Goal: Transaction & Acquisition: Register for event/course

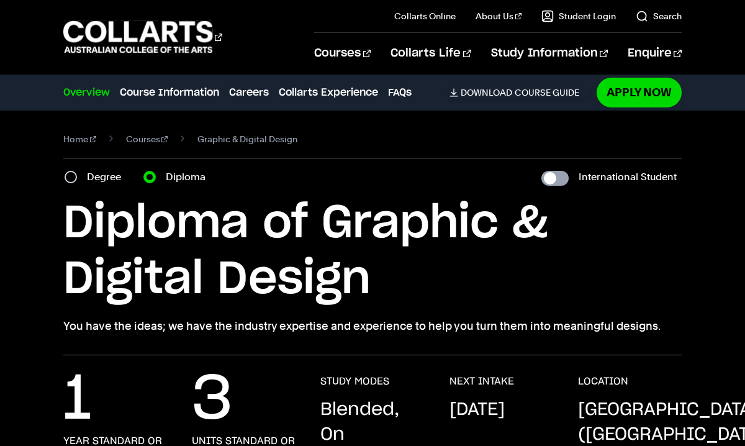
click at [569, 179] on input "International Student" at bounding box center [555, 178] width 27 height 15
checkbox input "true"
click at [616, 88] on link "Apply Now" at bounding box center [639, 92] width 85 height 29
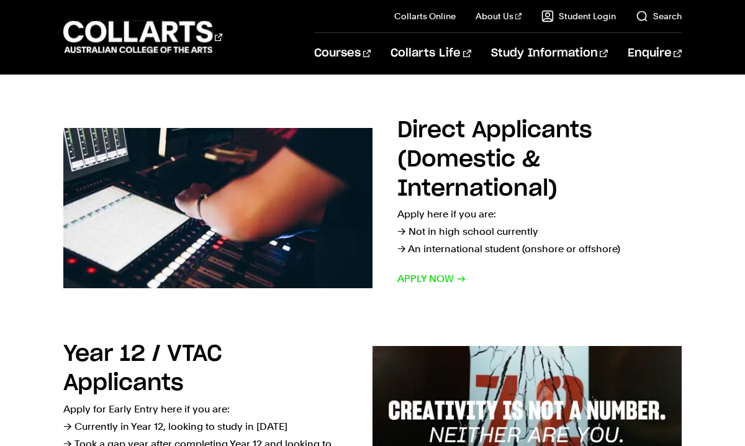
scroll to position [196, 0]
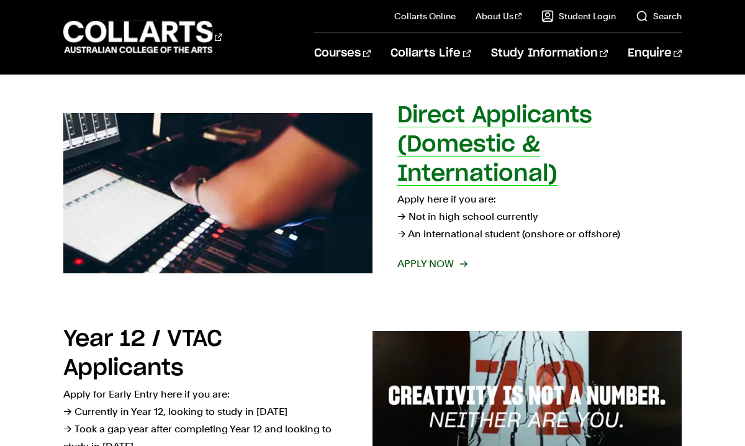
click at [427, 266] on span "Apply now" at bounding box center [432, 263] width 69 height 17
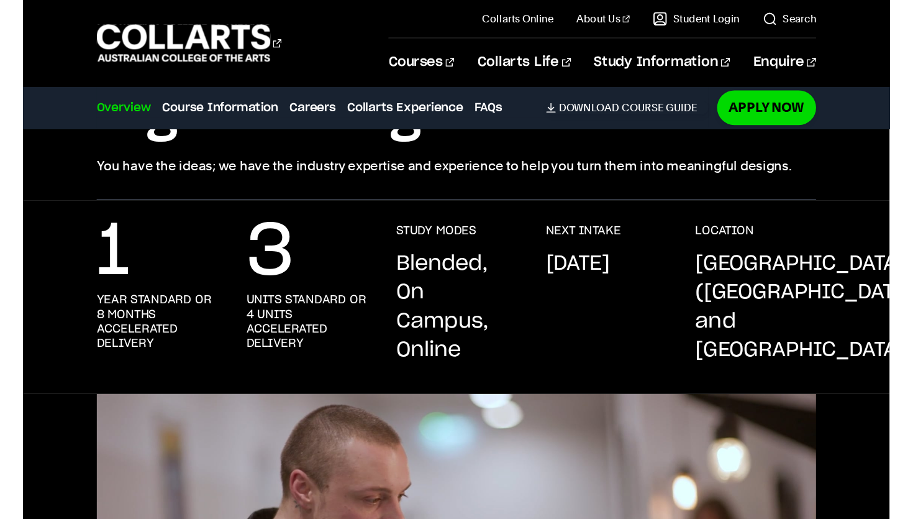
scroll to position [184, 0]
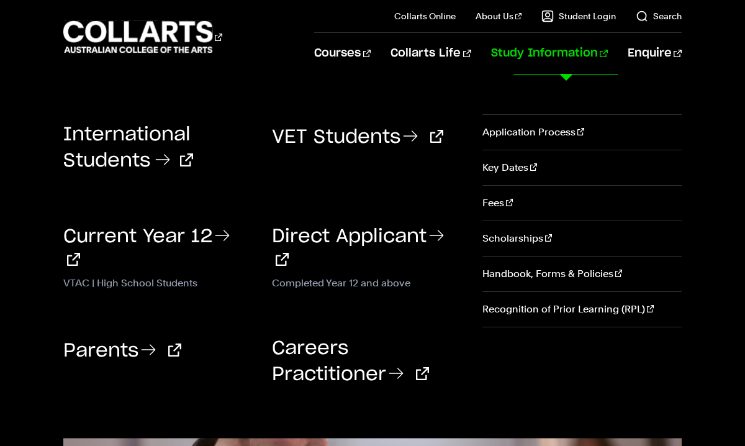
click at [136, 148] on h3 "International Students" at bounding box center [158, 148] width 190 height 50
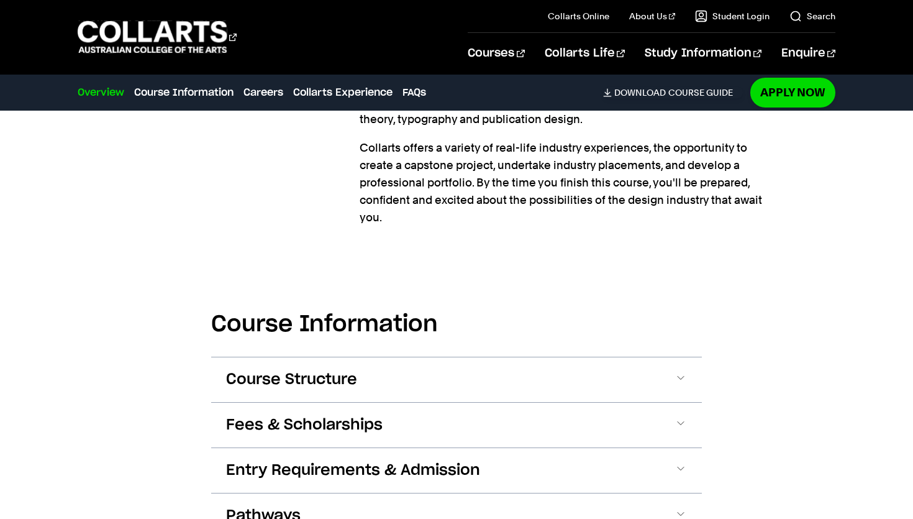
scroll to position [1309, 0]
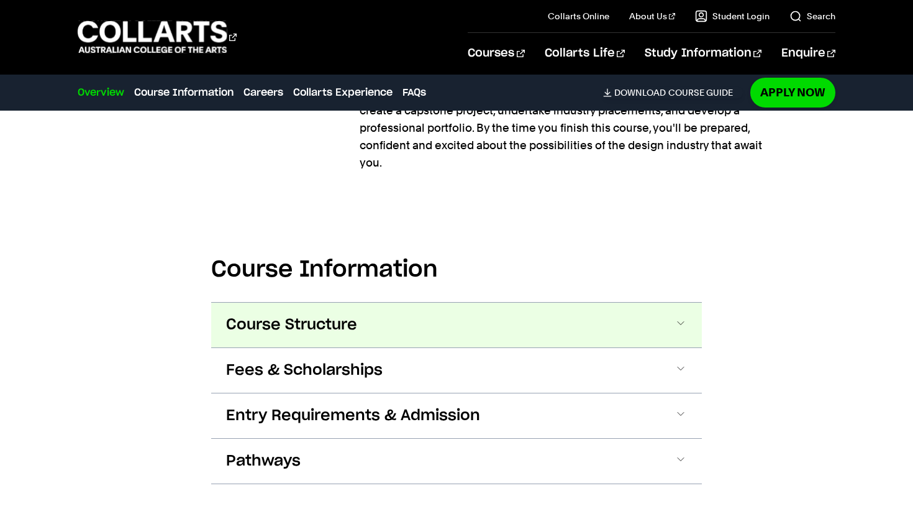
click at [667, 303] on button "Course Structure" at bounding box center [456, 325] width 491 height 45
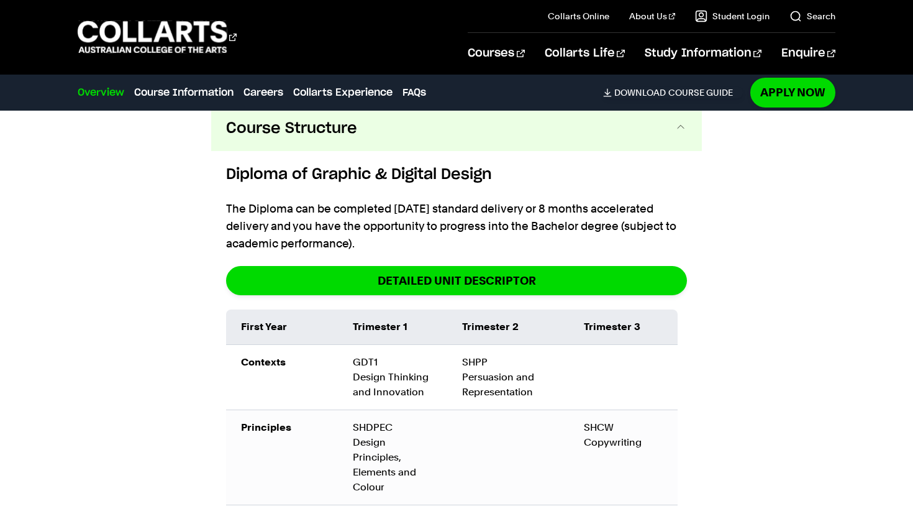
scroll to position [1522, 0]
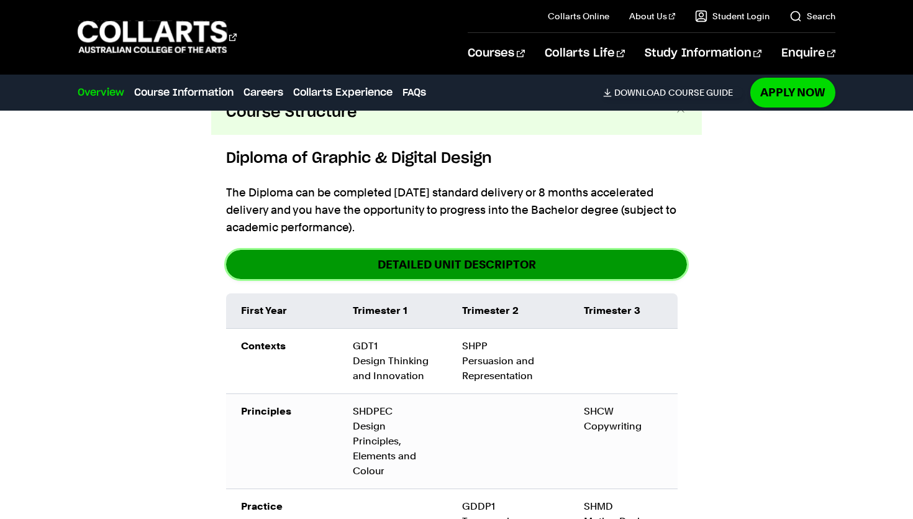
click at [526, 250] on link "DETAILED UNIT DESCRIPTOR" at bounding box center [456, 264] width 461 height 29
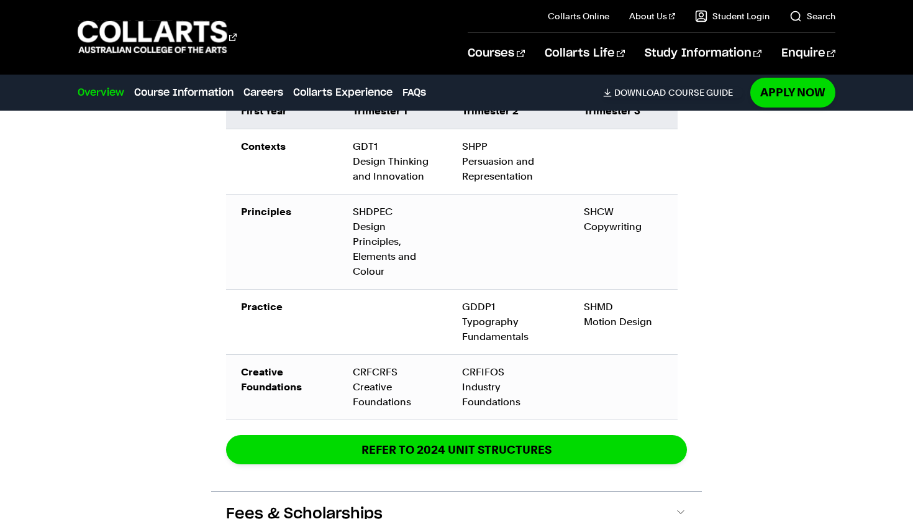
scroll to position [1736, 0]
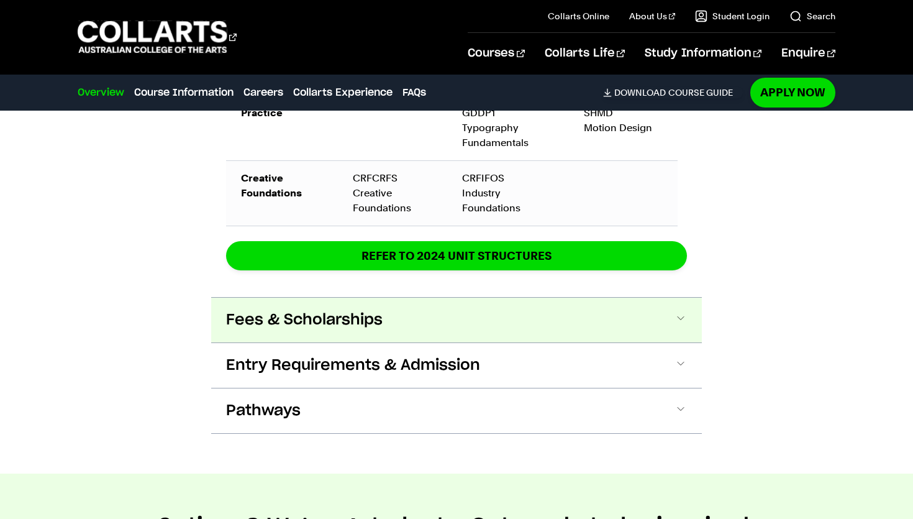
click at [691, 298] on button "Fees & Scholarships" at bounding box center [456, 320] width 491 height 45
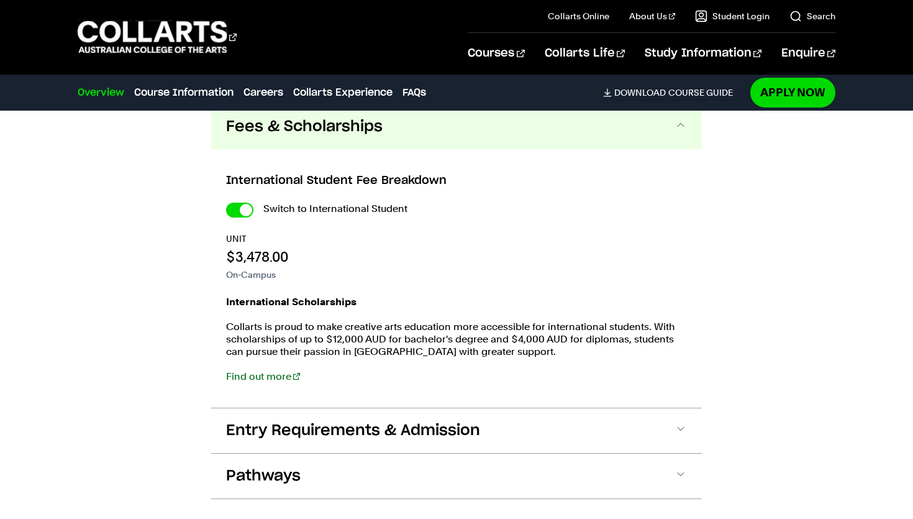
scroll to position [2112, 0]
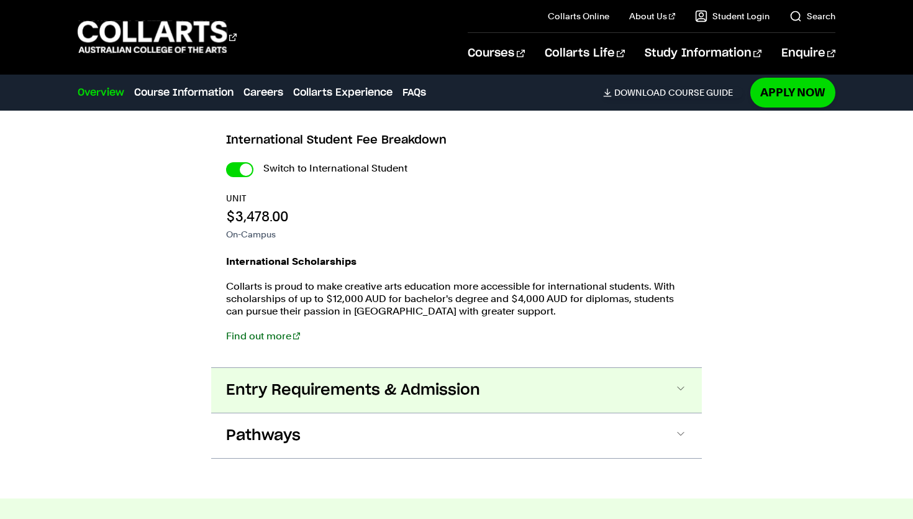
click at [685, 382] on span at bounding box center [681, 390] width 12 height 16
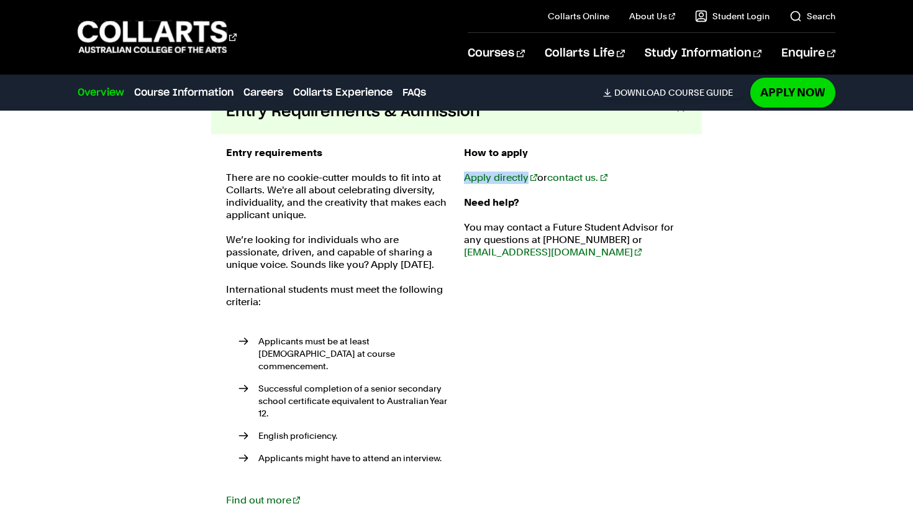
scroll to position [2428, 0]
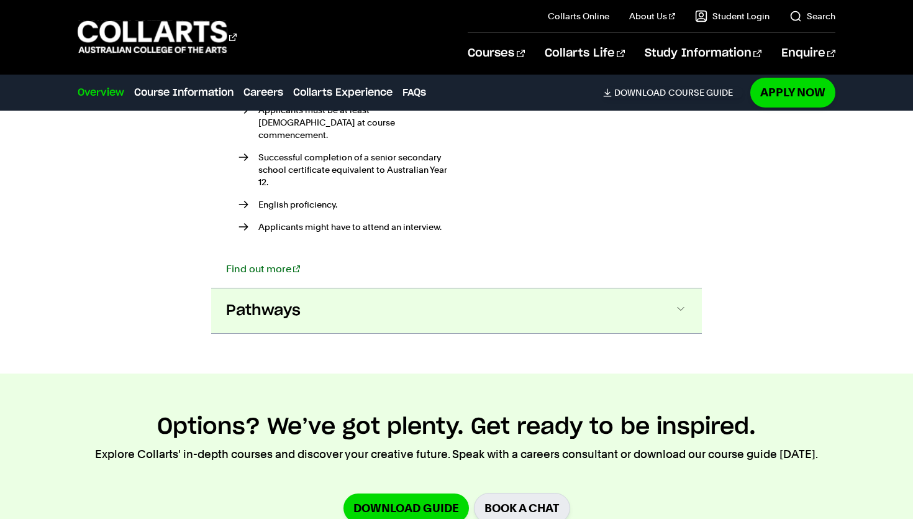
click at [514, 288] on button "Pathways" at bounding box center [456, 310] width 491 height 45
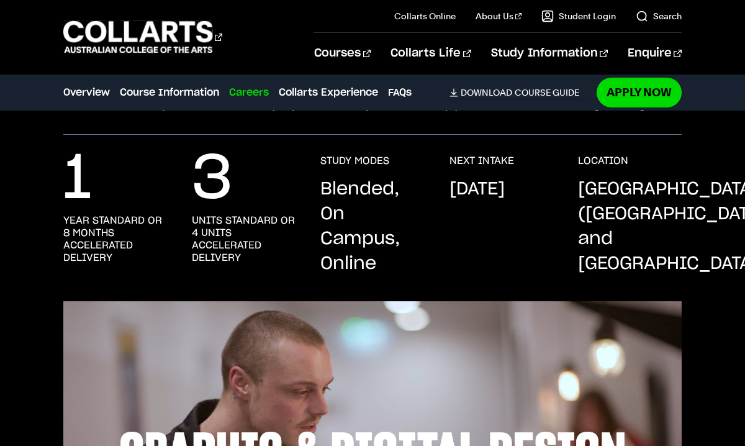
scroll to position [0, 0]
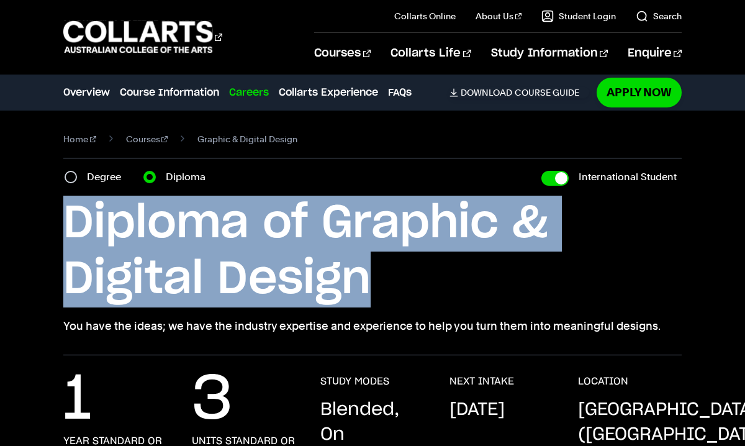
drag, startPoint x: 379, startPoint y: 280, endPoint x: 43, endPoint y: 216, distance: 342.1
click at [43, 216] on div "Home Courses Graphic & Digital Design Course variant Degree Diploma Internation…" at bounding box center [372, 233] width 745 height 245
copy h1 "Diploma of Graphic & Digital Design"
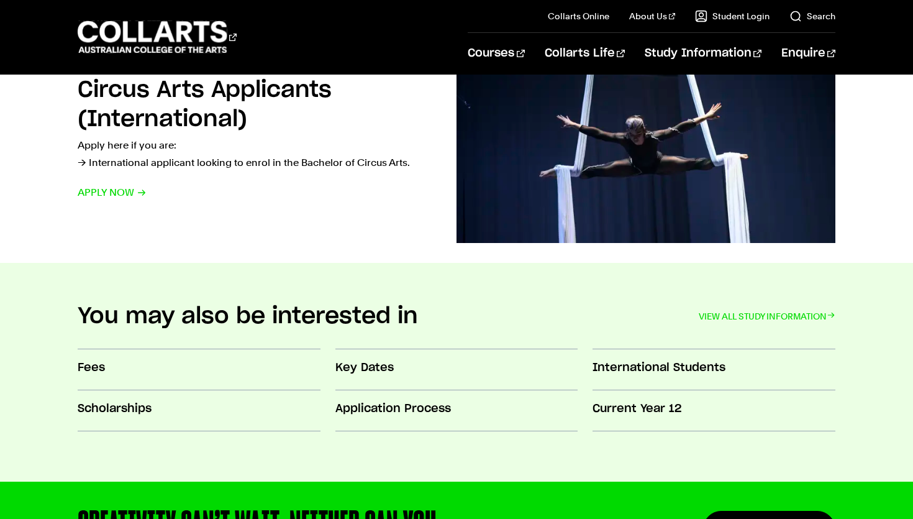
scroll to position [1139, 0]
